Goal: Information Seeking & Learning: Learn about a topic

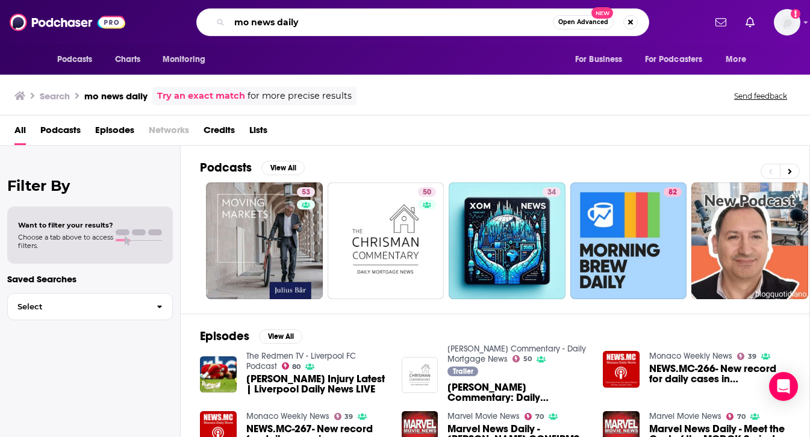
click at [328, 22] on input "mo news daily" at bounding box center [390, 22] width 323 height 19
type input "mo news"
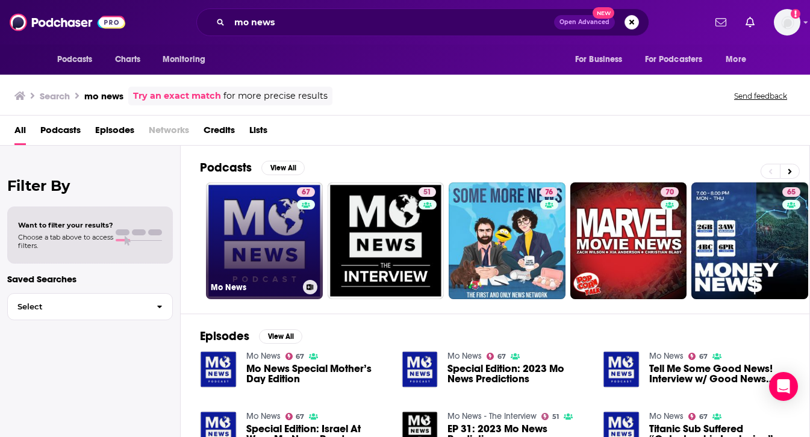
click at [268, 225] on link "67 Mo News" at bounding box center [264, 240] width 117 height 117
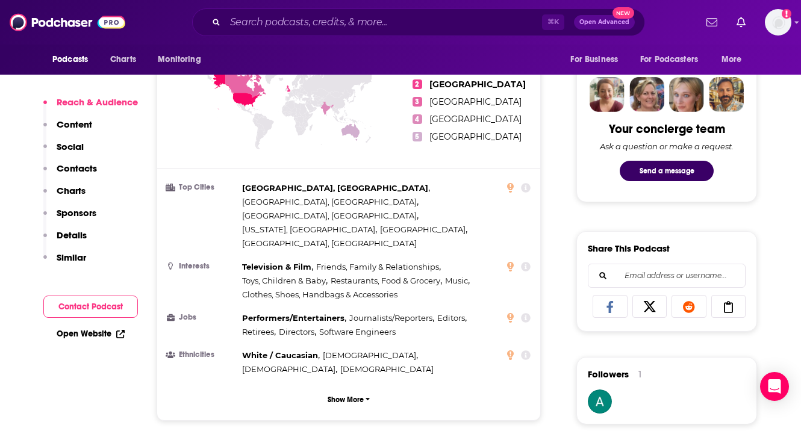
scroll to position [580, 0]
